Goal: Navigation & Orientation: Go to known website

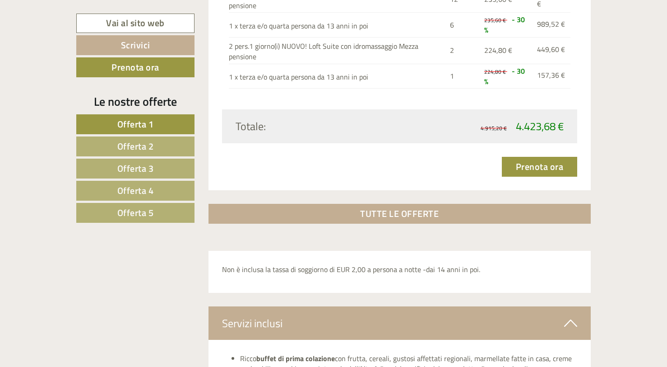
scroll to position [2755, 0]
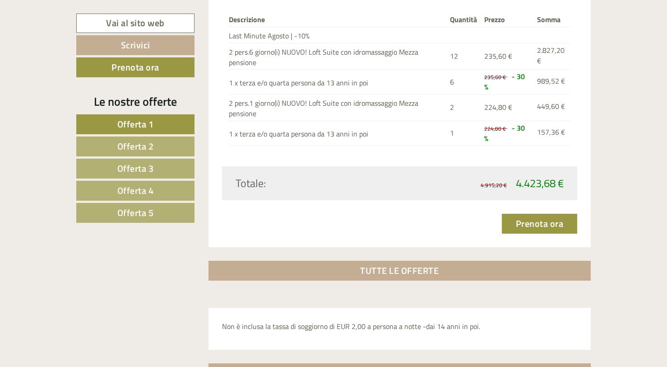
click at [152, 190] on span "Offerta 4" at bounding box center [135, 190] width 37 height 14
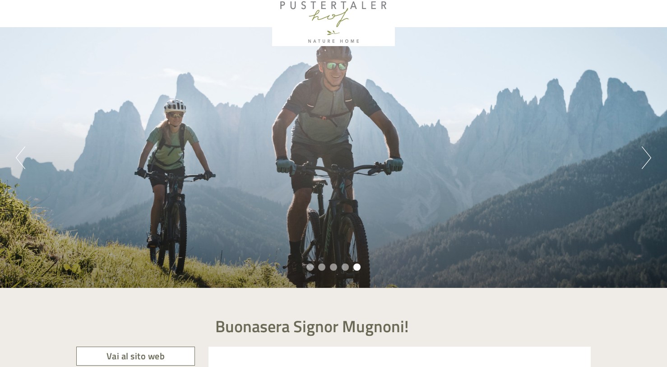
scroll to position [0, 0]
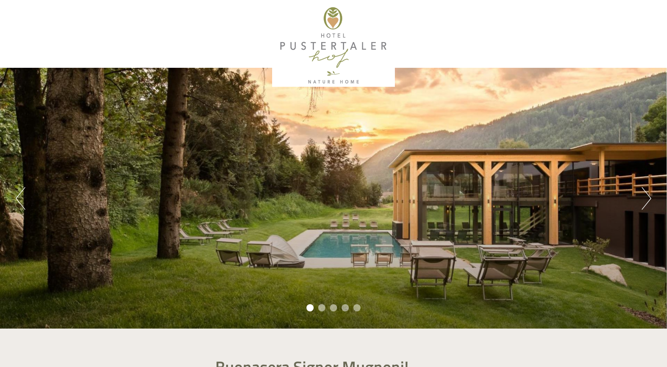
click at [645, 189] on button "Next" at bounding box center [646, 198] width 9 height 23
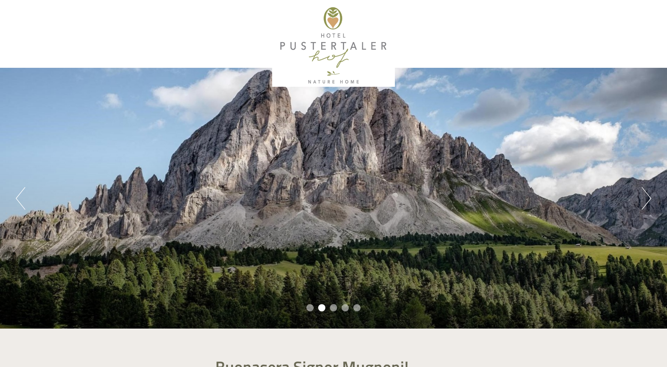
click at [645, 189] on button "Next" at bounding box center [646, 198] width 9 height 23
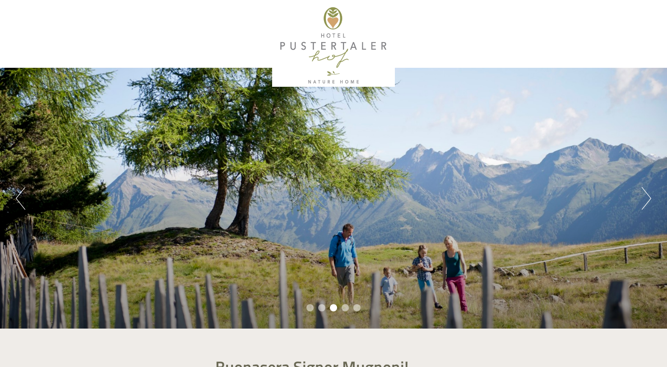
click at [645, 189] on button "Next" at bounding box center [646, 198] width 9 height 23
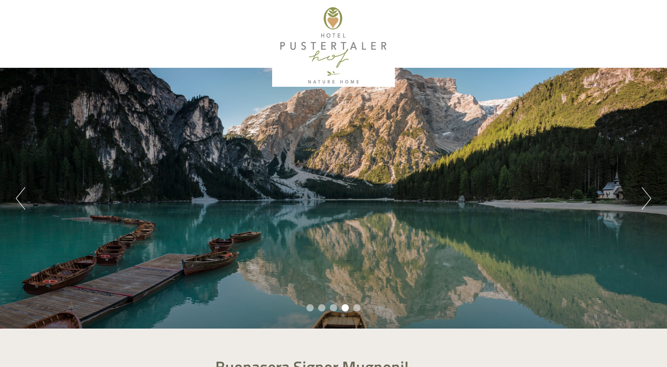
click at [645, 189] on button "Next" at bounding box center [646, 198] width 9 height 23
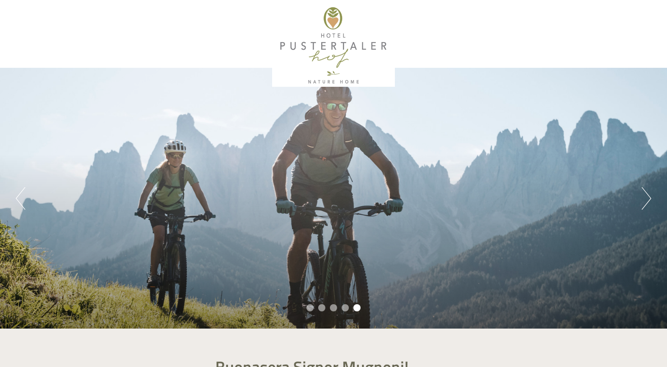
click at [645, 189] on button "Next" at bounding box center [646, 198] width 9 height 23
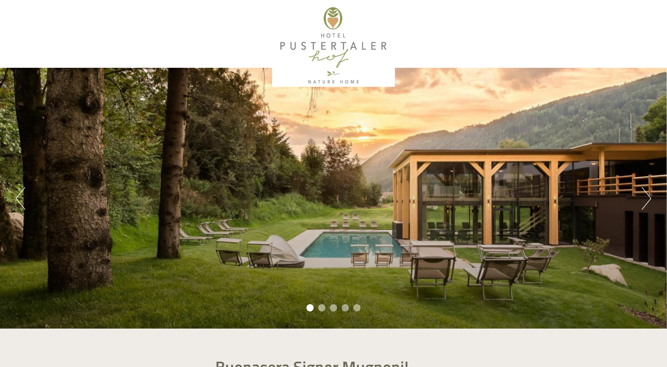
click at [644, 197] on button "Next" at bounding box center [646, 198] width 9 height 23
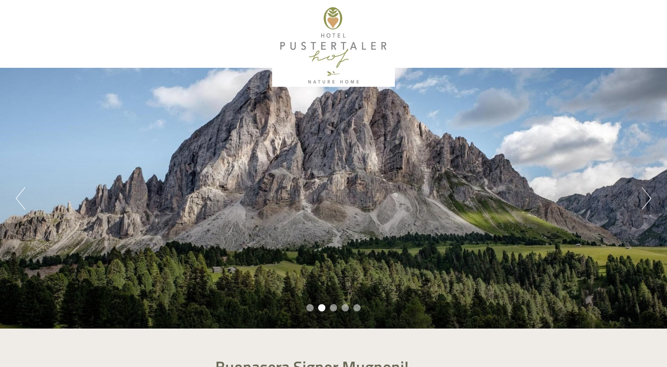
click at [644, 197] on button "Next" at bounding box center [646, 198] width 9 height 23
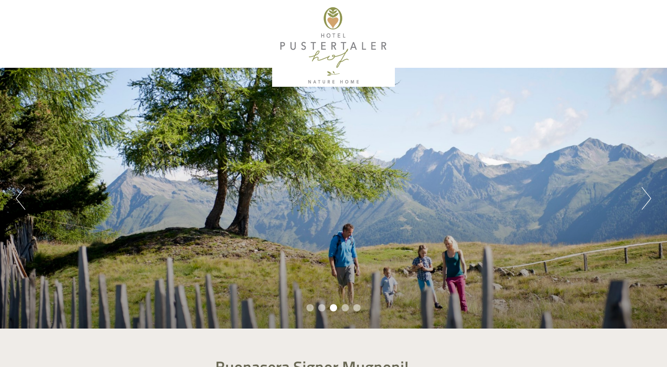
click at [644, 197] on button "Next" at bounding box center [646, 198] width 9 height 23
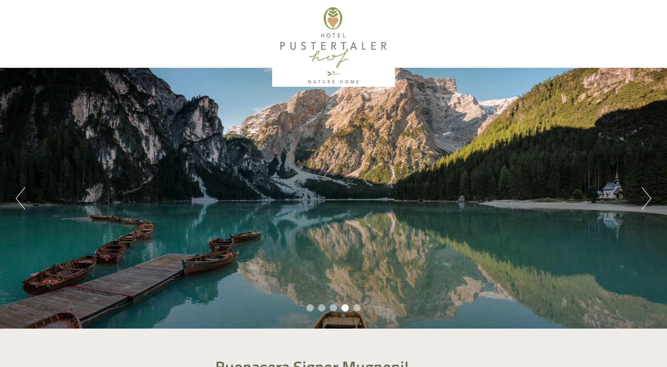
click at [644, 197] on button "Next" at bounding box center [646, 198] width 9 height 23
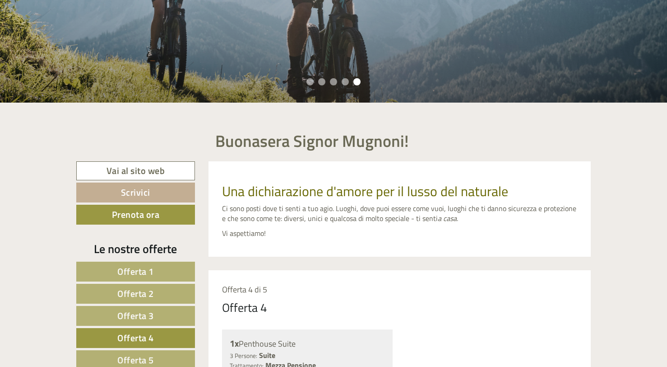
scroll to position [271, 0]
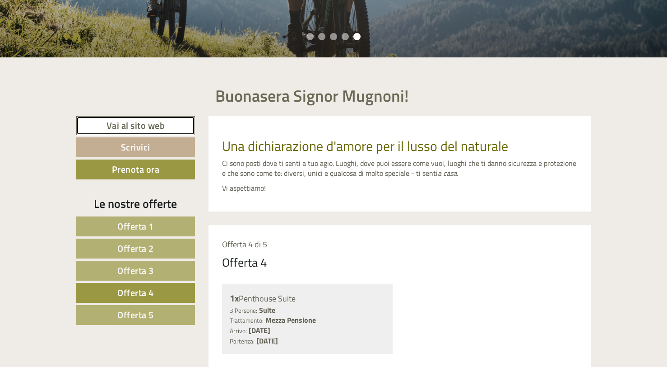
click at [138, 121] on link "Vai al sito web" at bounding box center [135, 125] width 119 height 19
